Goal: Check status: Check status

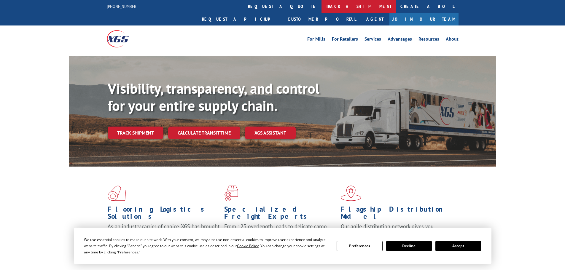
click at [321, 7] on link "track a shipment" at bounding box center [358, 6] width 74 height 13
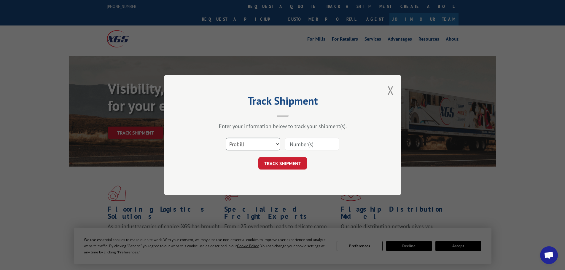
click at [254, 142] on select "Select category... Probill BOL PO" at bounding box center [253, 144] width 55 height 12
select select "po"
click at [226, 138] on select "Select category... Probill BOL PO" at bounding box center [253, 144] width 55 height 12
click at [309, 145] on input at bounding box center [311, 144] width 55 height 12
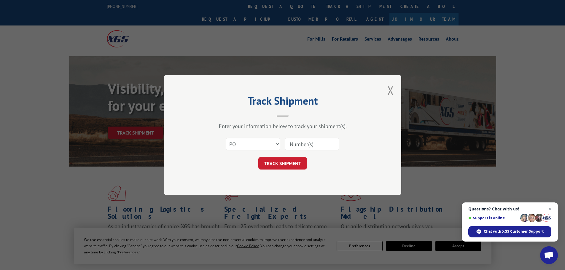
paste input "63536034"
type input "63536034"
click at [285, 165] on button "TRACK SHIPMENT" at bounding box center [282, 163] width 49 height 12
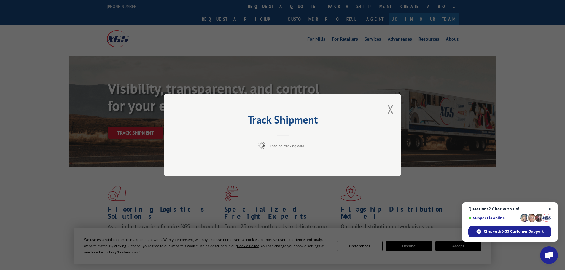
click at [551, 208] on span "Close chat" at bounding box center [549, 208] width 7 height 7
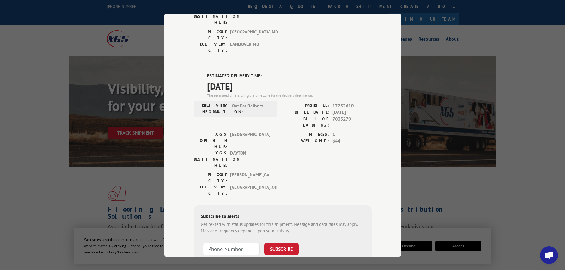
scroll to position [121, 0]
